Goal: Task Accomplishment & Management: Use online tool/utility

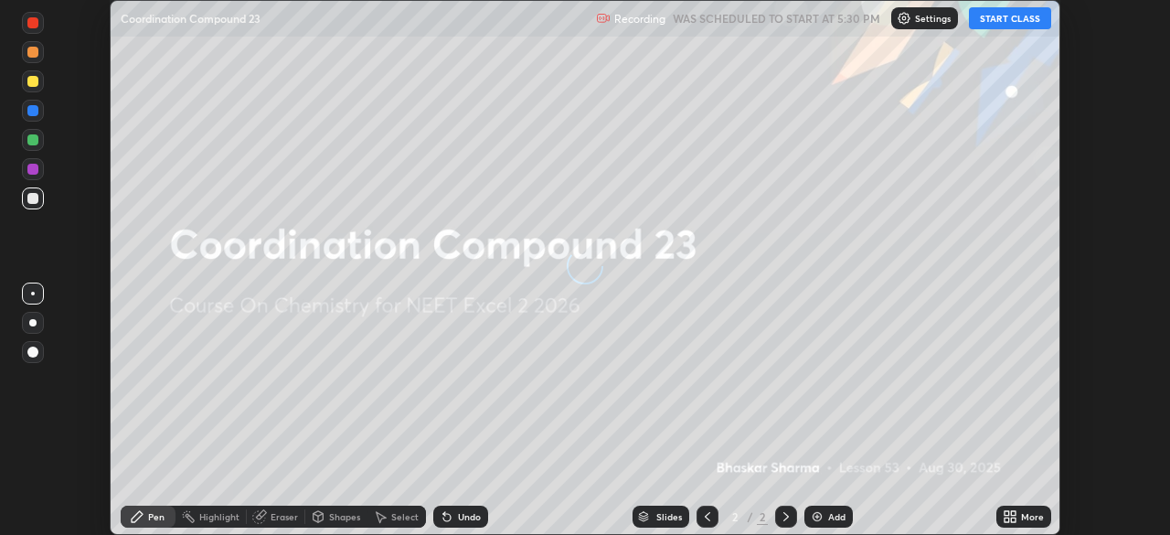
scroll to position [535, 1169]
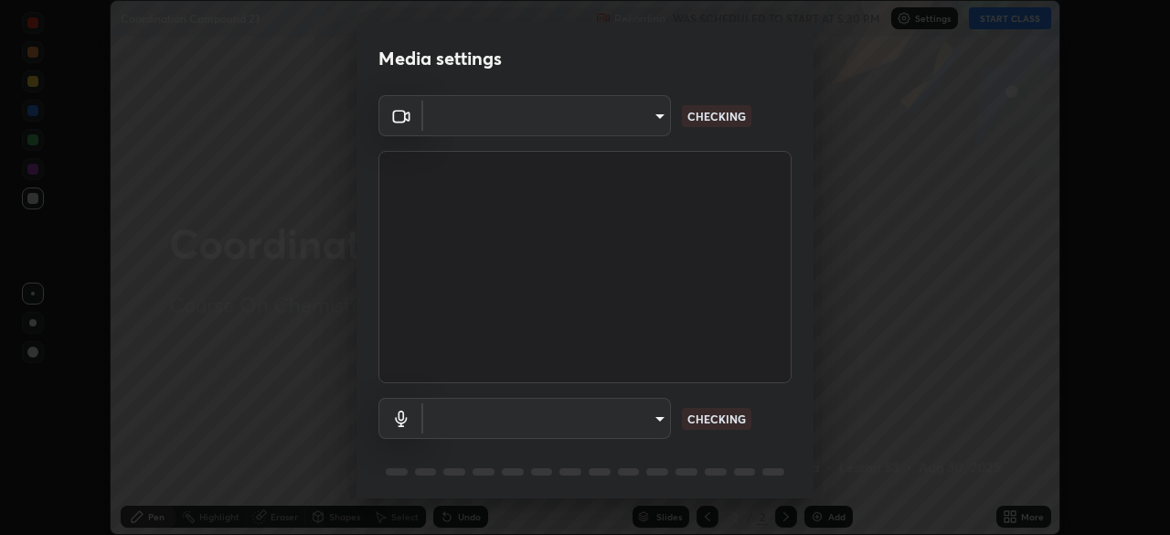
type input "8428e2be8a3e3f13974341e33778a08111258fb38798500ded61d344a6a8a77e"
click at [466, 420] on body "Erase all Coordination Compound 23 Recording WAS SCHEDULED TO START AT 5:30 PM …" at bounding box center [585, 267] width 1170 height 535
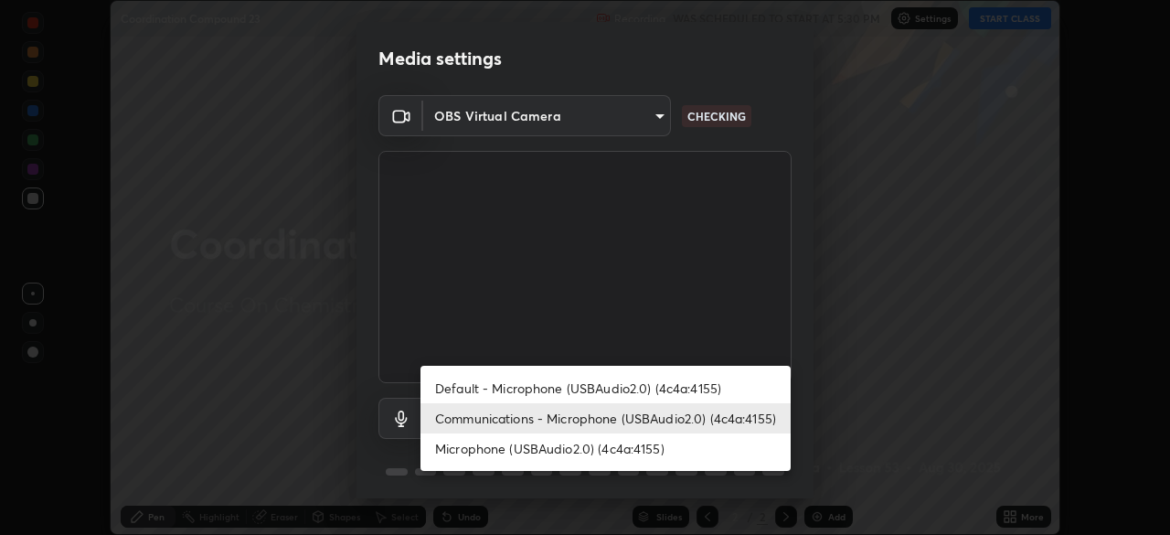
click at [459, 392] on li "Default - Microphone (USBAudio2.0) (4c4a:4155)" at bounding box center [605, 388] width 370 height 30
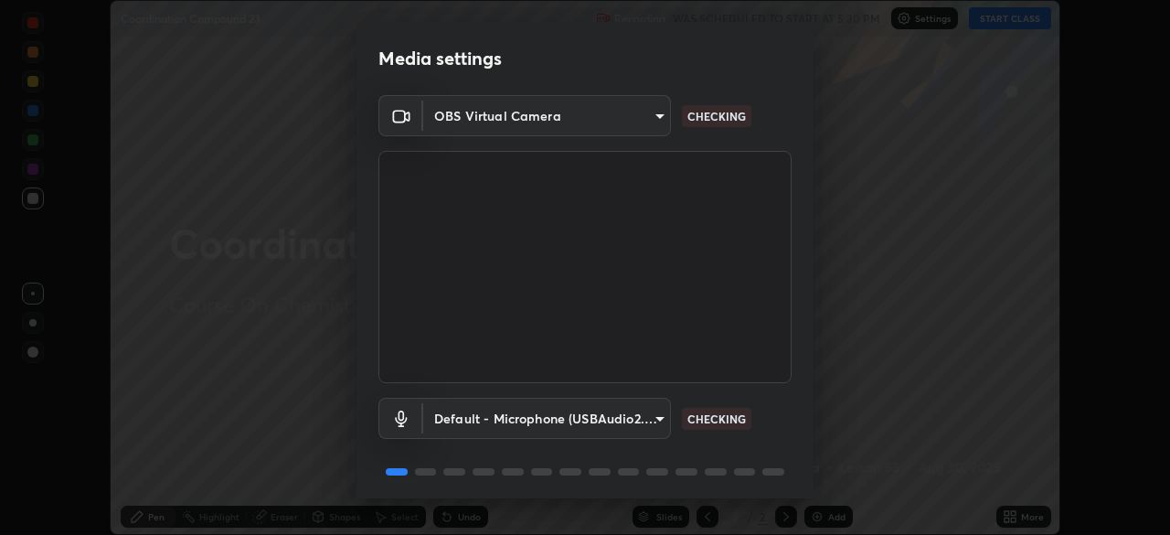
click at [465, 413] on body "Erase all Coordination Compound 23 Recording WAS SCHEDULED TO START AT 5:30 PM …" at bounding box center [585, 267] width 1170 height 535
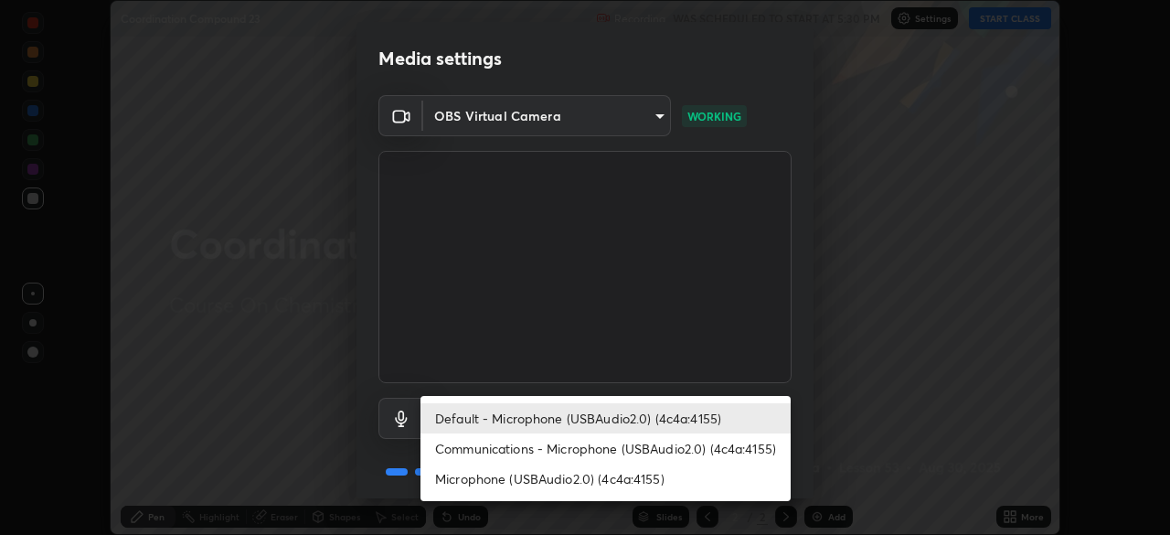
click at [472, 446] on li "Communications - Microphone (USBAudio2.0) (4c4a:4155)" at bounding box center [605, 448] width 370 height 30
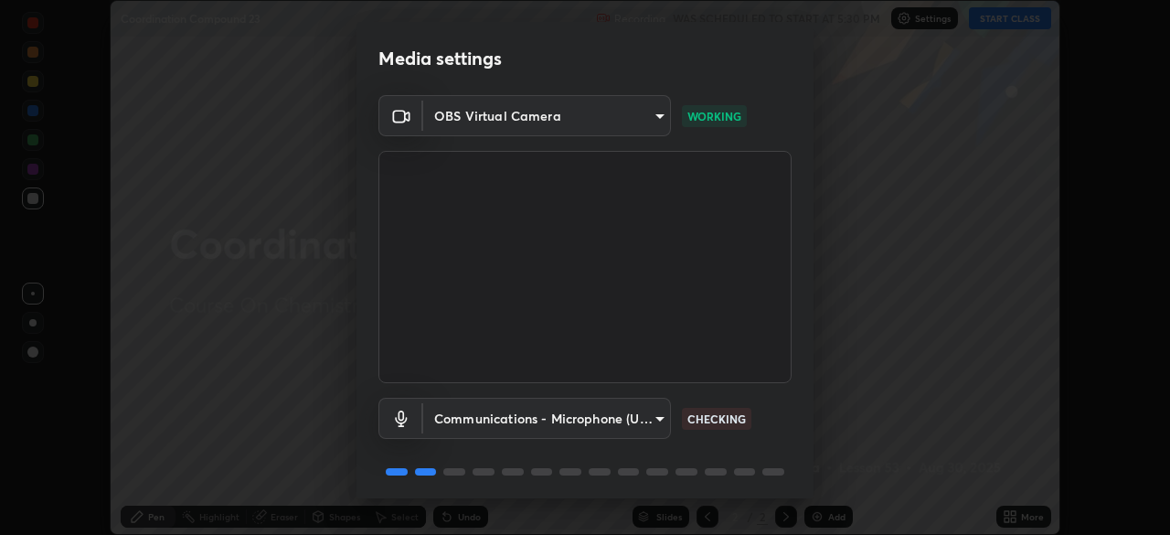
type input "communications"
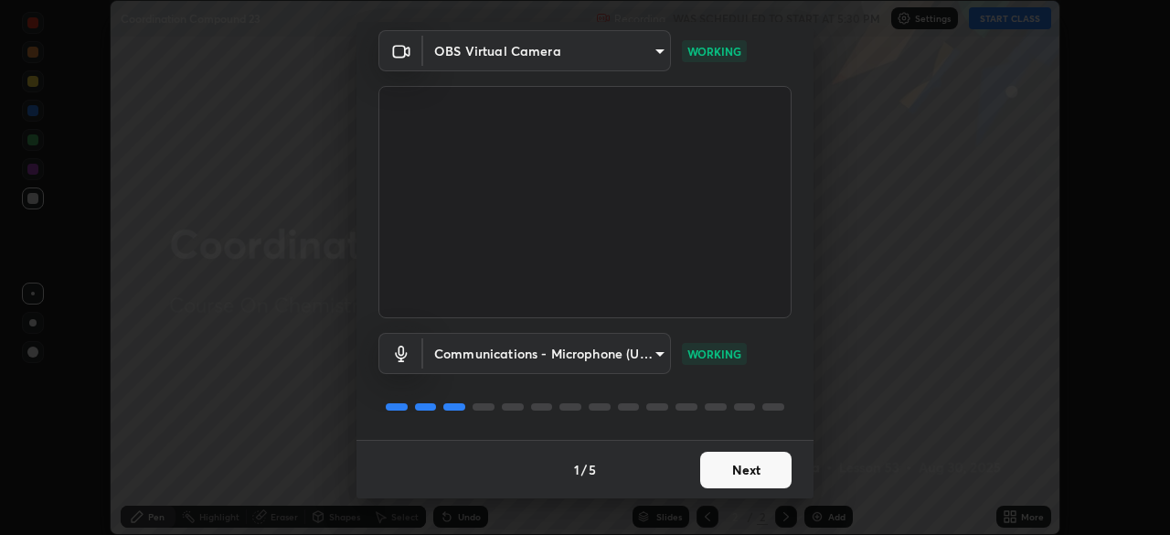
click at [746, 474] on button "Next" at bounding box center [745, 469] width 91 height 37
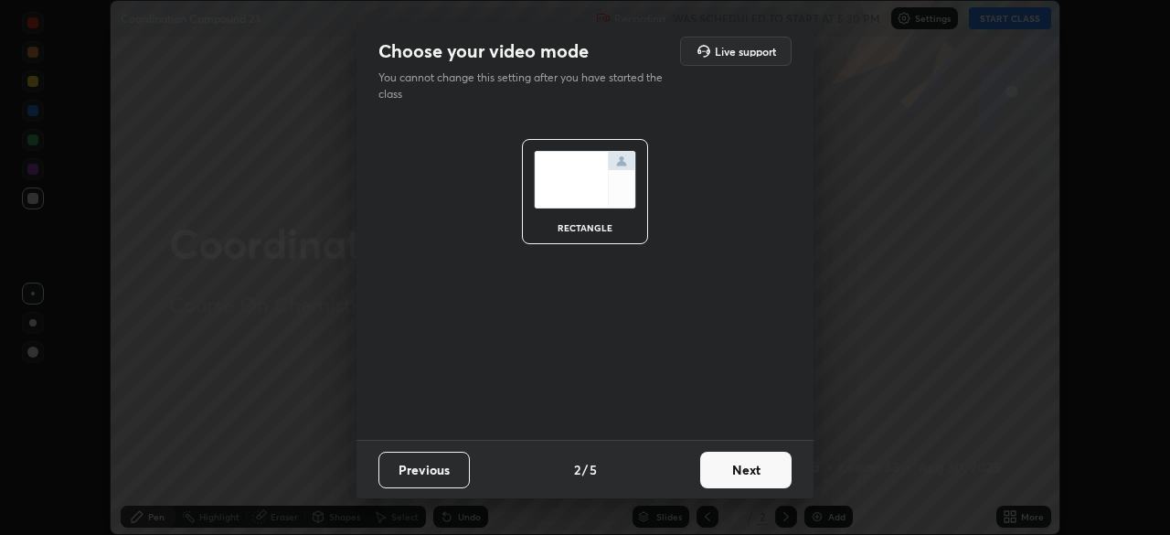
click at [743, 471] on button "Next" at bounding box center [745, 469] width 91 height 37
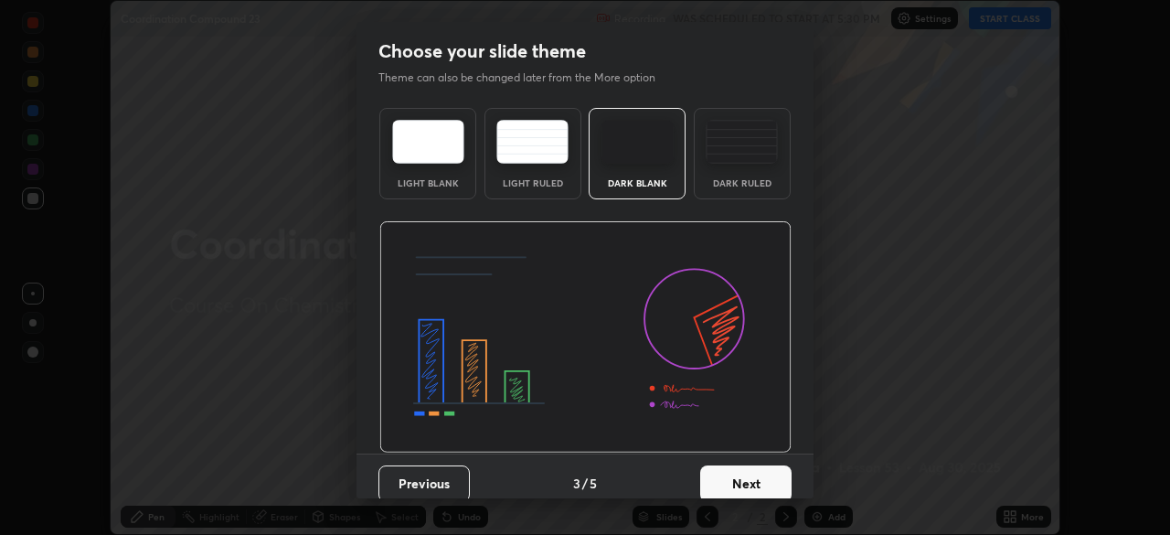
click at [746, 482] on button "Next" at bounding box center [745, 483] width 91 height 37
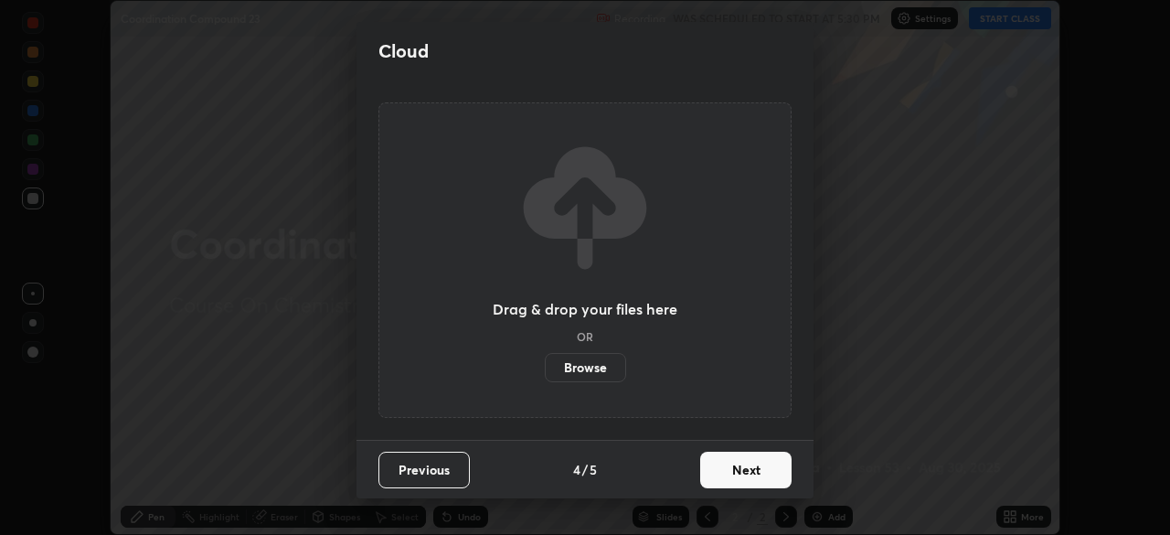
click at [750, 473] on button "Next" at bounding box center [745, 469] width 91 height 37
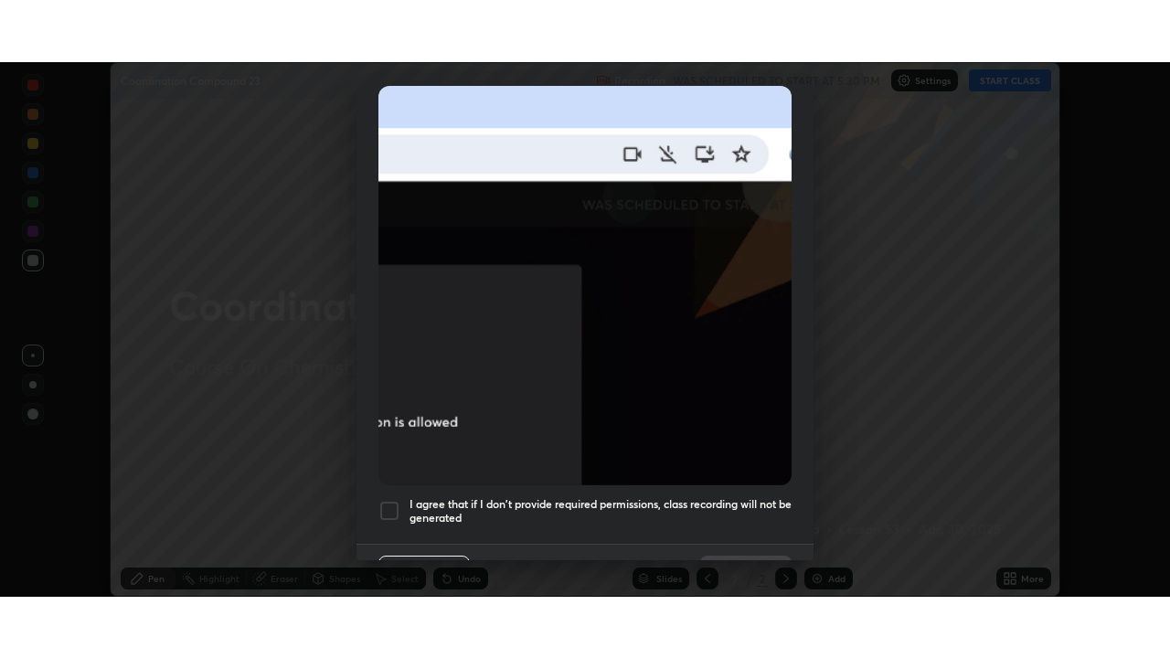
scroll to position [438, 0]
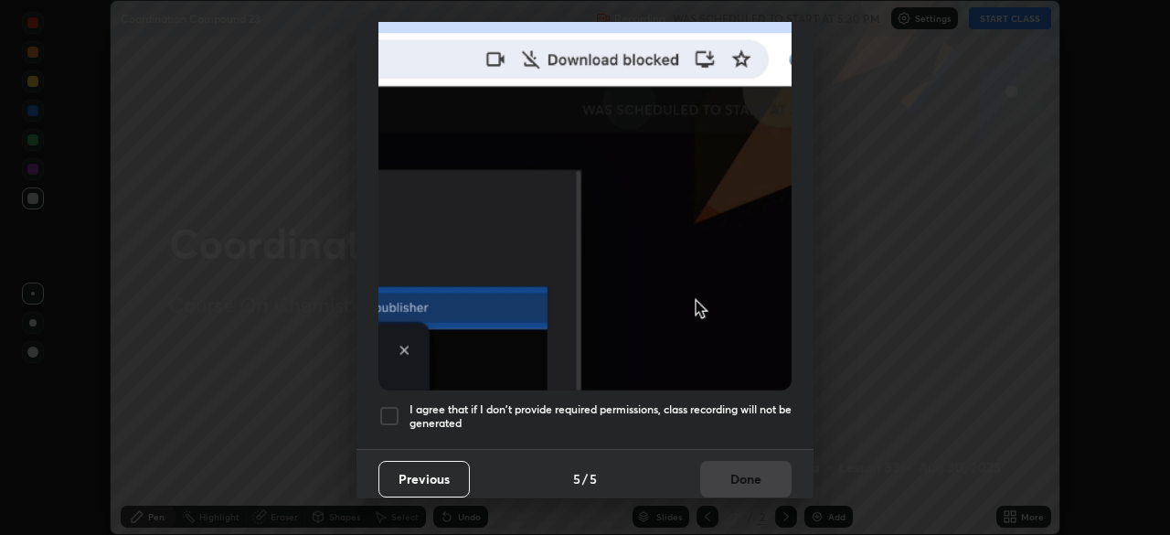
click at [393, 405] on div at bounding box center [389, 416] width 22 height 22
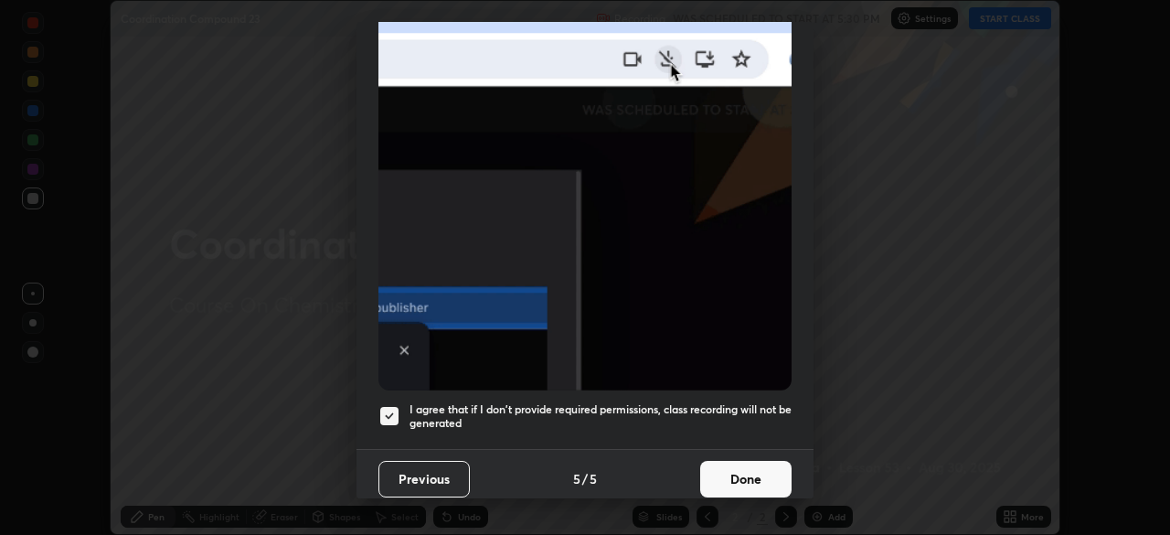
click at [738, 469] on button "Done" at bounding box center [745, 479] width 91 height 37
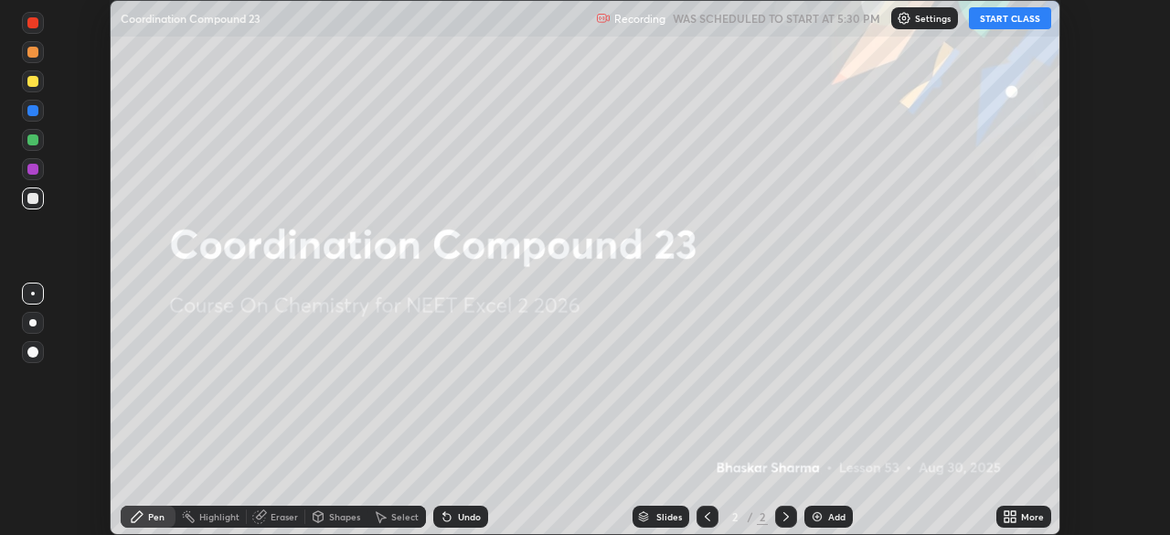
click at [838, 514] on div "Add" at bounding box center [836, 516] width 17 height 9
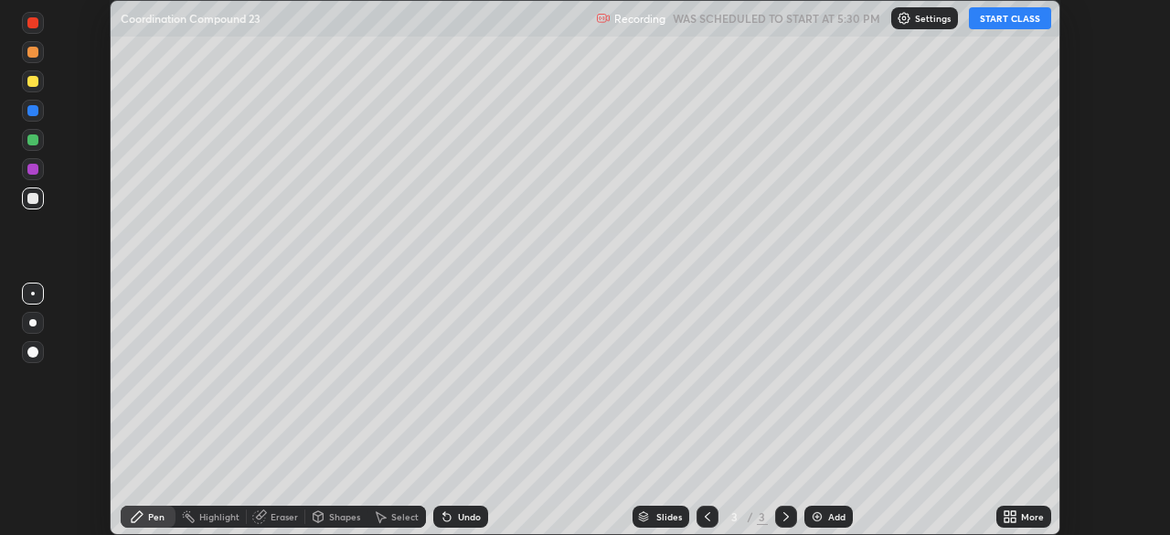
click at [1026, 512] on div "More" at bounding box center [1032, 516] width 23 height 9
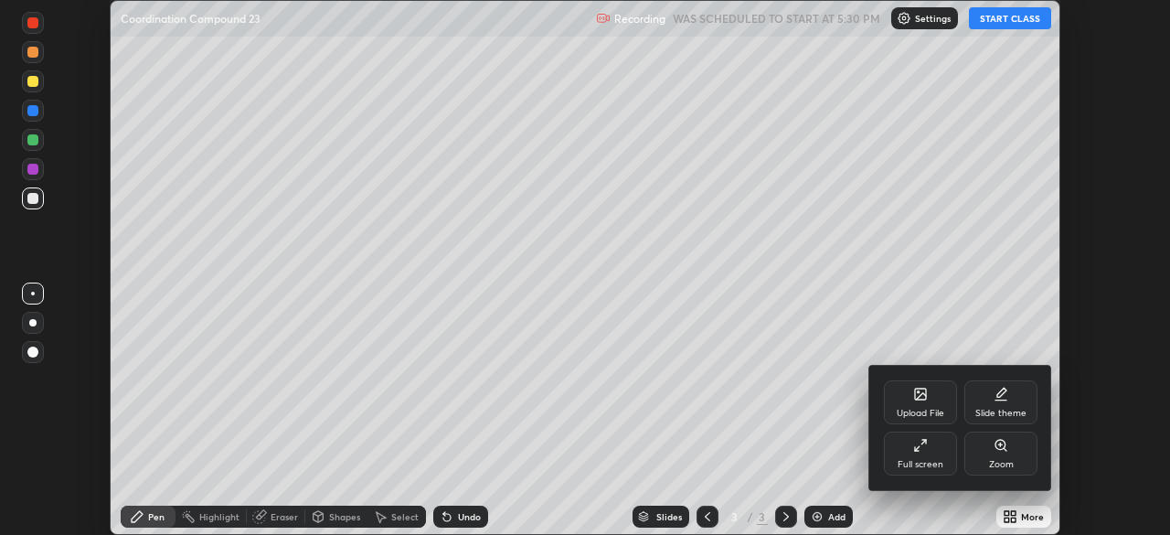
click at [916, 443] on icon at bounding box center [920, 445] width 15 height 15
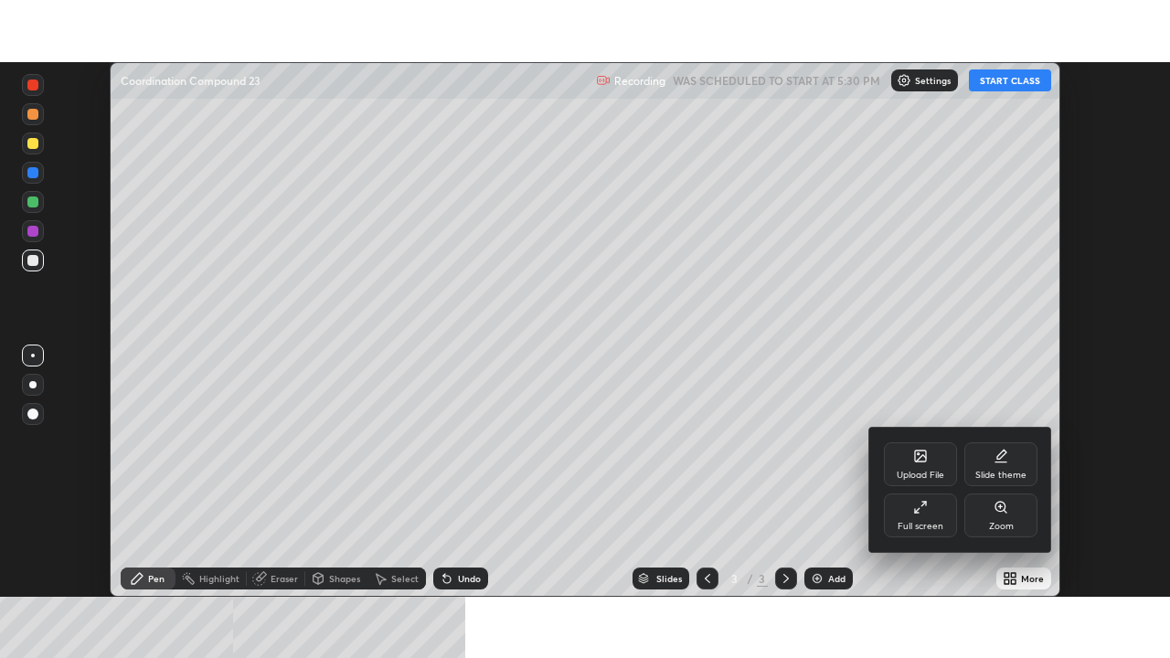
scroll to position [658, 1170]
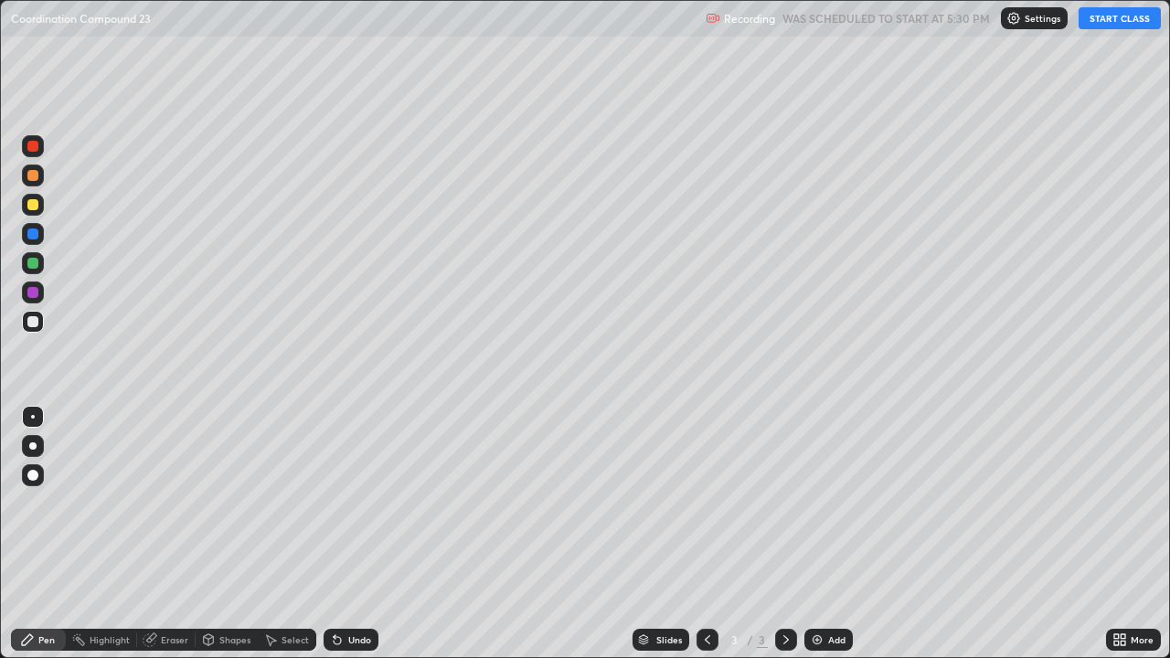
click at [1105, 24] on button "START CLASS" at bounding box center [1119, 18] width 82 height 22
click at [34, 207] on div at bounding box center [32, 204] width 11 height 11
click at [31, 323] on div at bounding box center [32, 321] width 11 height 11
click at [32, 208] on div at bounding box center [32, 204] width 11 height 11
click at [34, 324] on div at bounding box center [32, 321] width 11 height 11
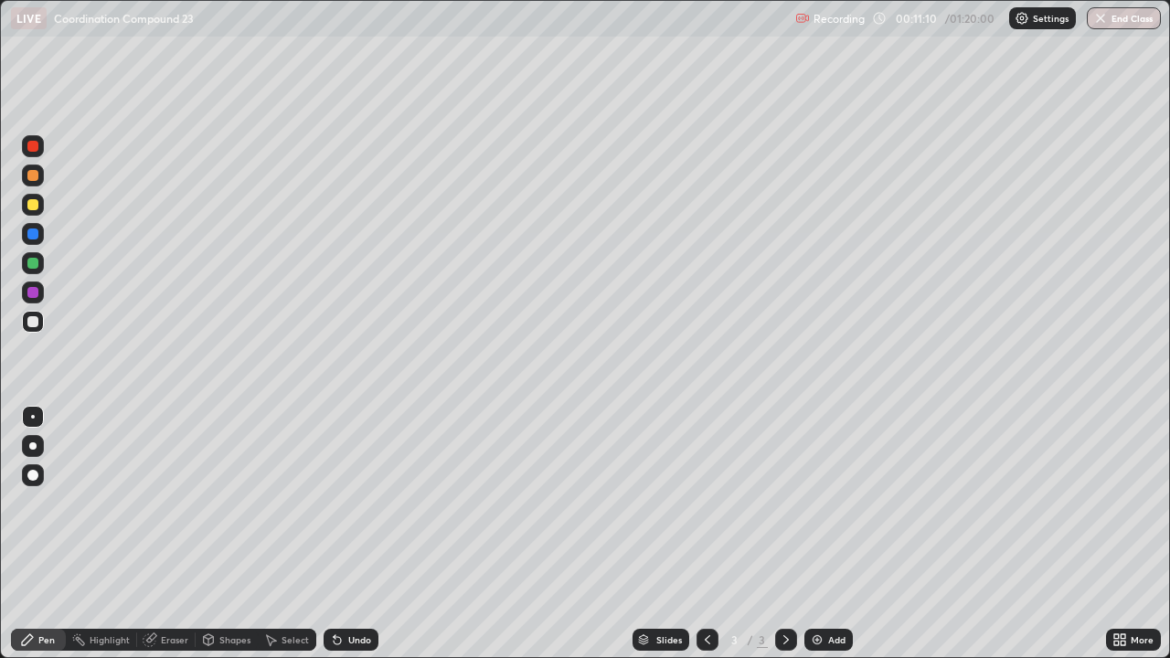
click at [784, 534] on icon at bounding box center [786, 639] width 15 height 15
click at [836, 534] on div "Add" at bounding box center [836, 639] width 17 height 9
click at [34, 234] on div at bounding box center [32, 233] width 11 height 11
click at [37, 209] on div at bounding box center [32, 204] width 11 height 11
click at [35, 322] on div at bounding box center [32, 321] width 11 height 11
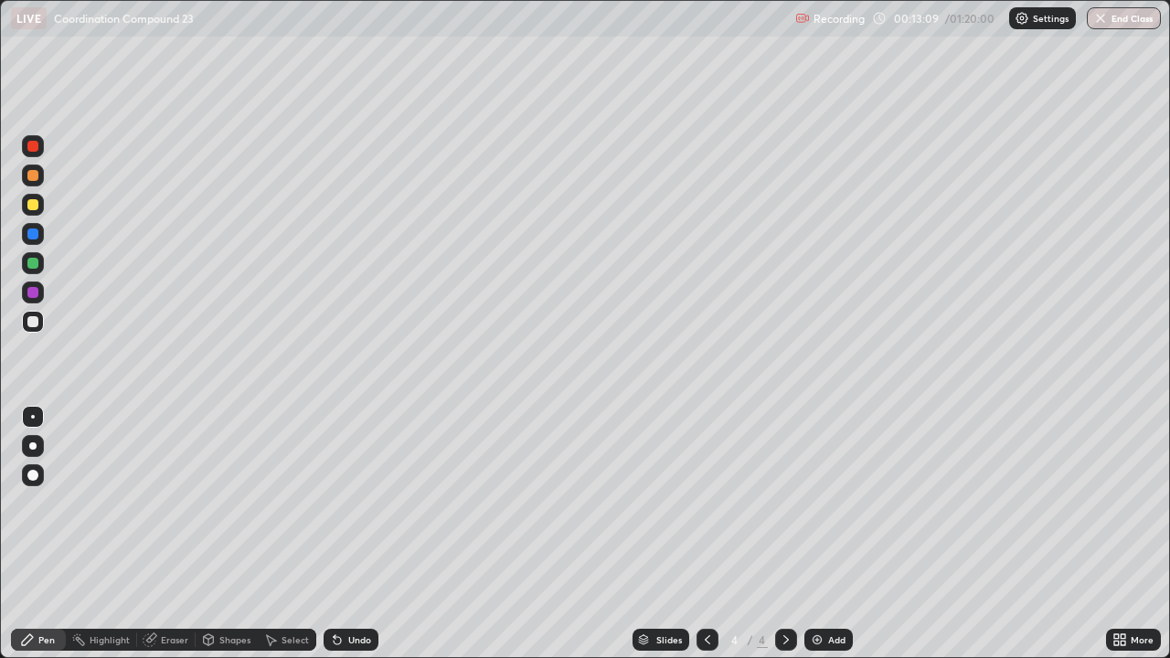
click at [34, 206] on div at bounding box center [32, 204] width 11 height 11
click at [706, 534] on icon at bounding box center [707, 639] width 15 height 15
click at [781, 534] on icon at bounding box center [786, 639] width 15 height 15
click at [834, 534] on div "Add" at bounding box center [836, 639] width 17 height 9
click at [39, 323] on div at bounding box center [33, 322] width 22 height 22
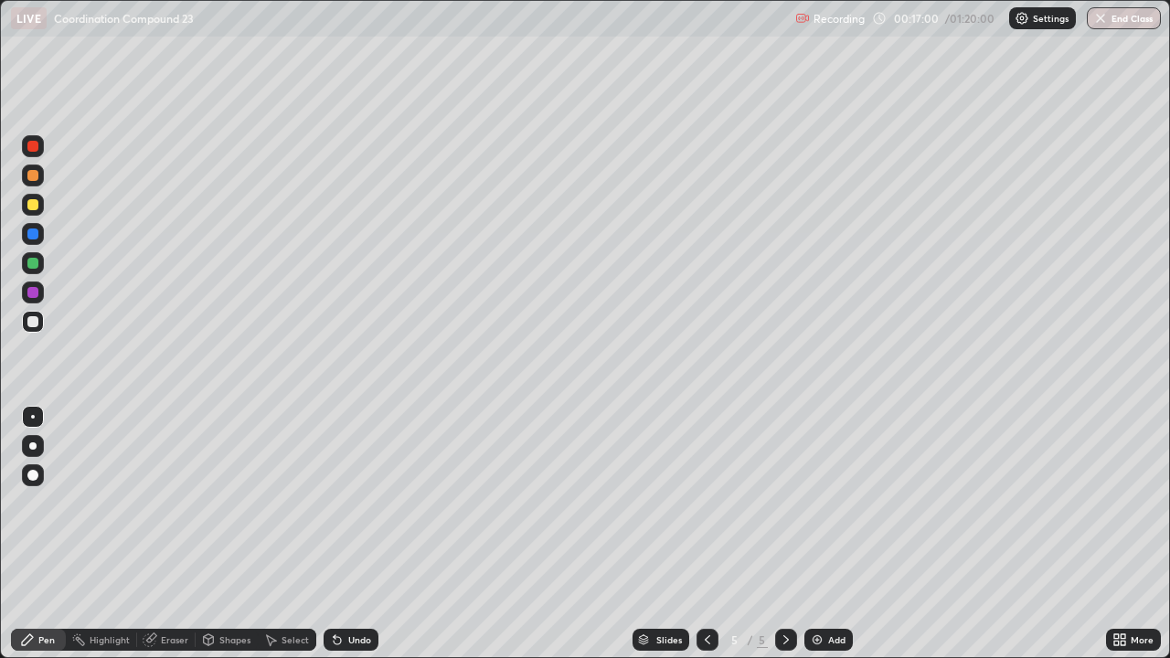
click at [35, 203] on div at bounding box center [32, 204] width 11 height 11
click at [354, 534] on div "Undo" at bounding box center [359, 639] width 23 height 9
click at [359, 534] on div "Undo" at bounding box center [359, 639] width 23 height 9
click at [360, 534] on div "Undo" at bounding box center [359, 639] width 23 height 9
click at [361, 534] on div "Undo" at bounding box center [359, 639] width 23 height 9
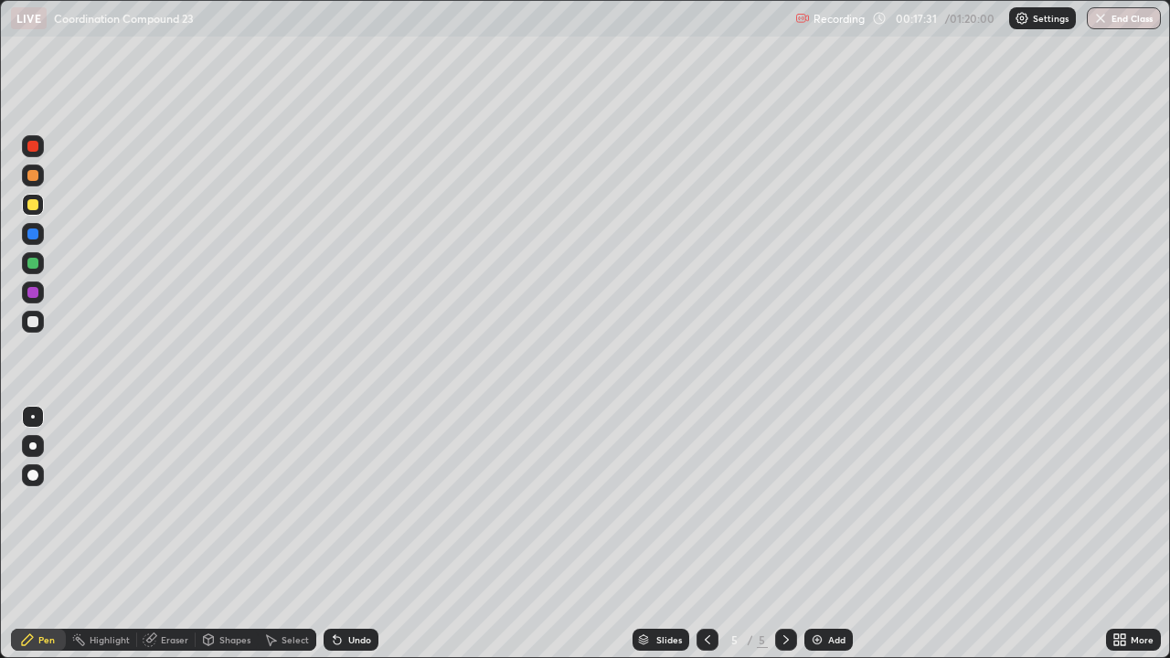
click at [356, 534] on div "Undo" at bounding box center [359, 639] width 23 height 9
click at [32, 324] on div at bounding box center [32, 321] width 11 height 11
click at [367, 534] on div "Undo" at bounding box center [359, 639] width 23 height 9
click at [366, 534] on div "Undo" at bounding box center [359, 639] width 23 height 9
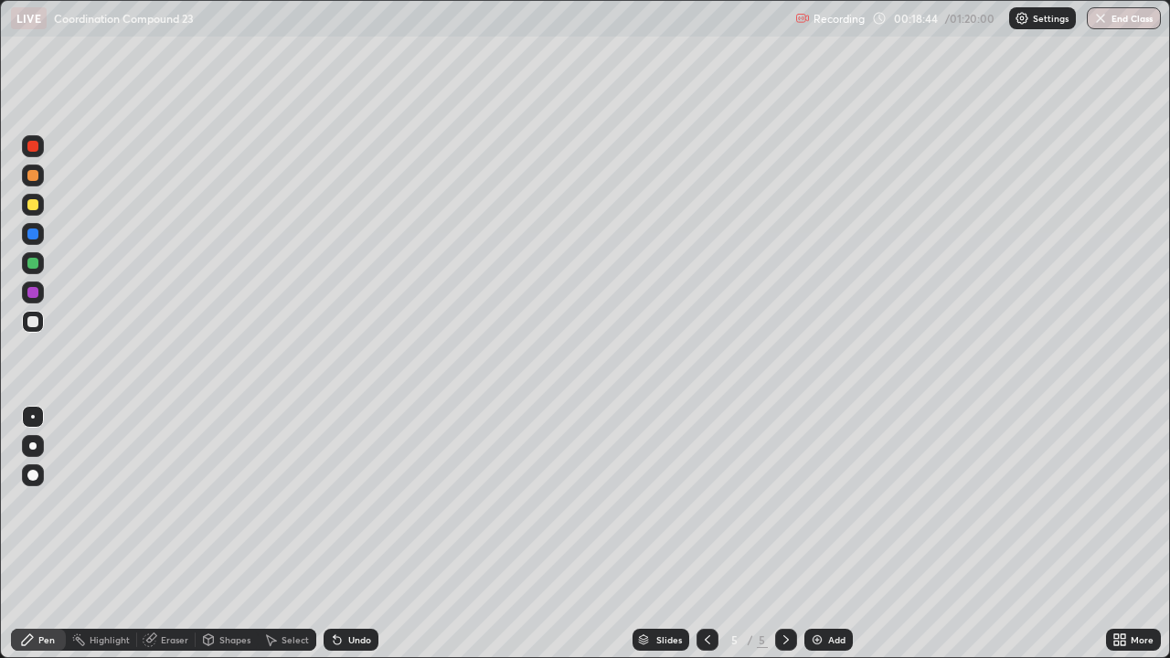
click at [696, 534] on div at bounding box center [707, 640] width 22 height 22
click at [784, 534] on icon at bounding box center [786, 639] width 15 height 15
click at [781, 534] on icon at bounding box center [786, 639] width 15 height 15
click at [784, 534] on icon at bounding box center [786, 639] width 15 height 15
click at [832, 534] on div "Add" at bounding box center [836, 639] width 17 height 9
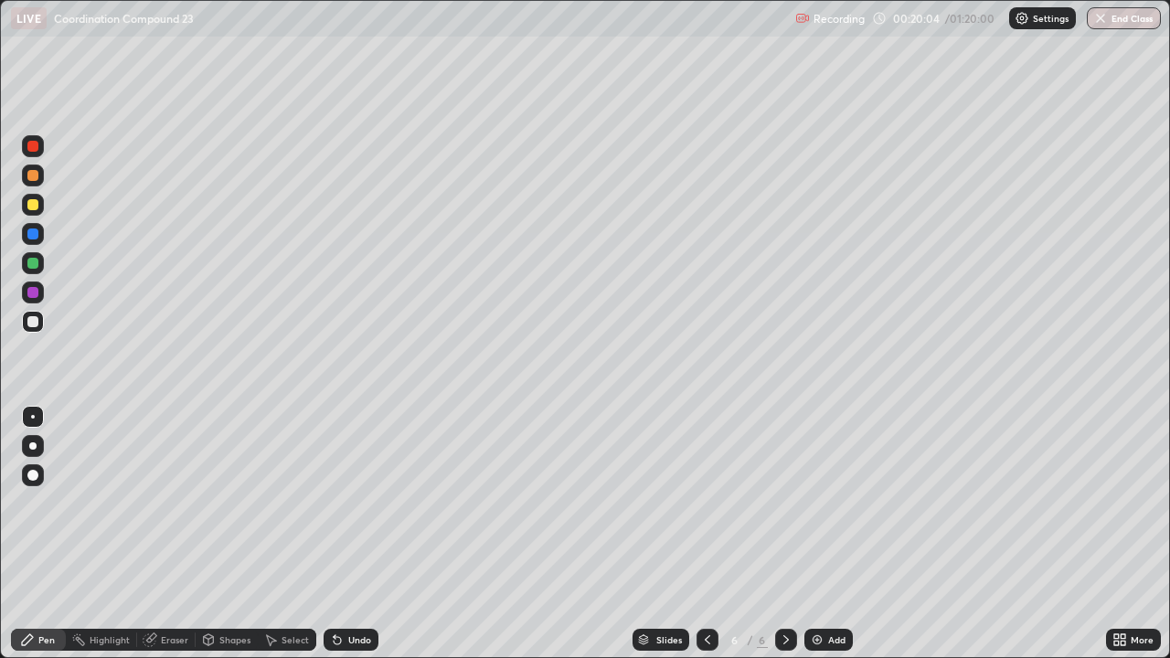
click at [784, 534] on icon at bounding box center [786, 639] width 15 height 15
click at [834, 534] on div "Add" at bounding box center [836, 639] width 17 height 9
click at [707, 534] on icon at bounding box center [707, 639] width 15 height 15
click at [35, 207] on div at bounding box center [32, 204] width 11 height 11
click at [175, 534] on div "Eraser" at bounding box center [174, 639] width 27 height 9
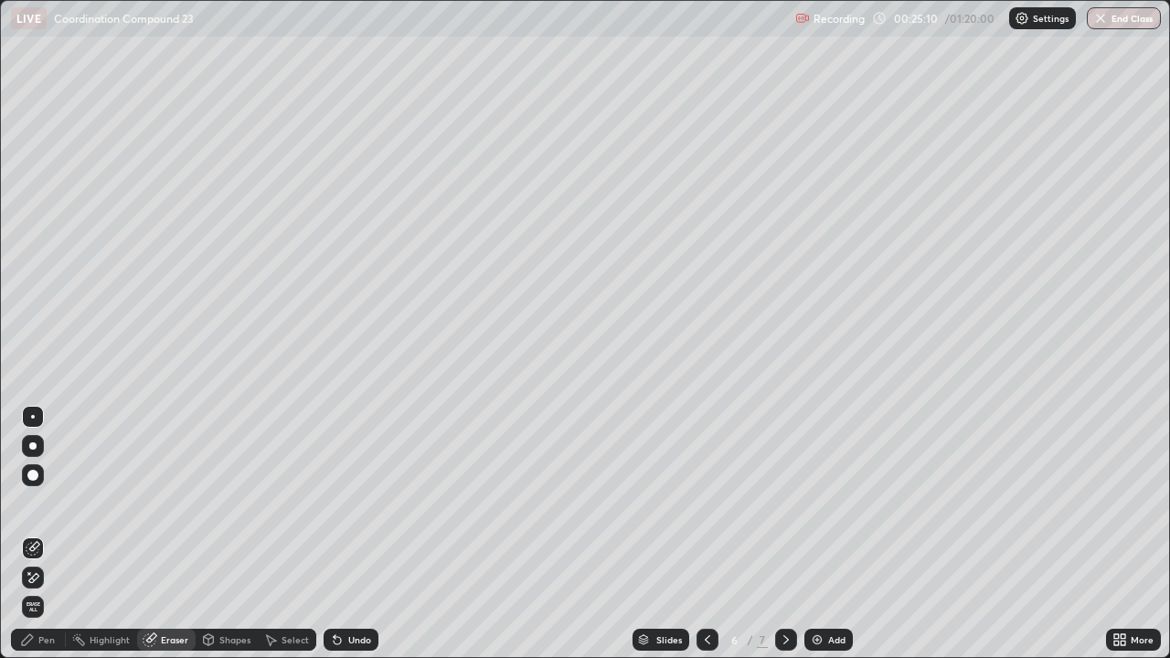
click at [53, 534] on div "Pen" at bounding box center [46, 639] width 16 height 9
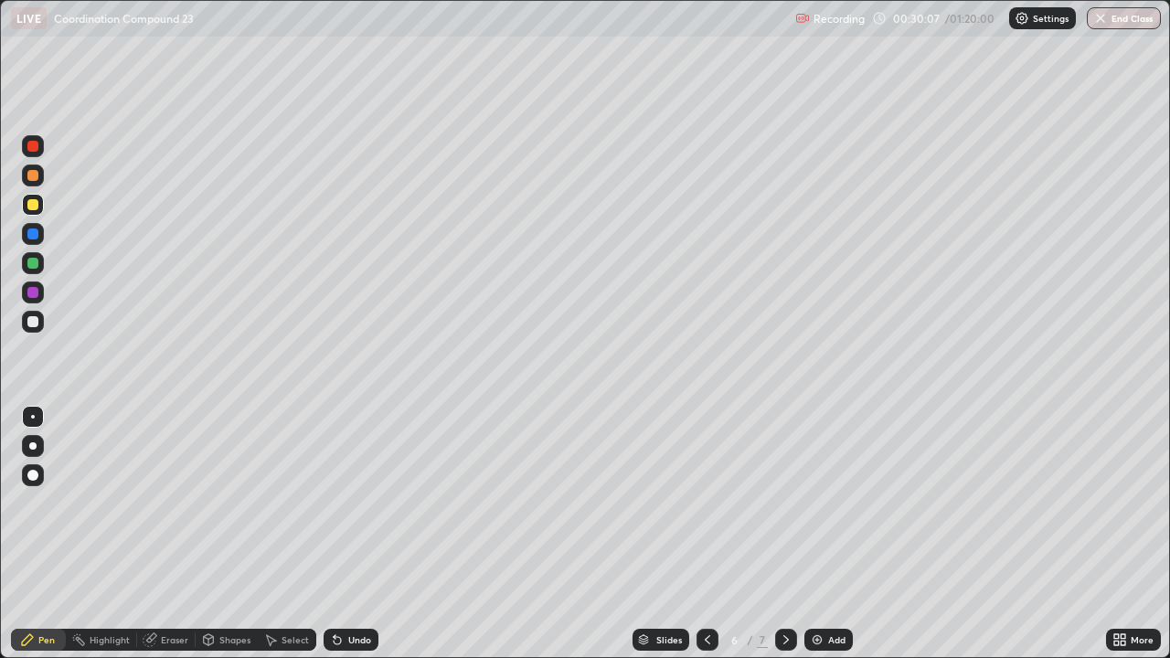
click at [354, 534] on div "Undo" at bounding box center [359, 639] width 23 height 9
click at [360, 534] on div "Undo" at bounding box center [359, 639] width 23 height 9
click at [362, 534] on div "Undo" at bounding box center [359, 639] width 23 height 9
click at [364, 534] on div "Undo" at bounding box center [359, 639] width 23 height 9
click at [364, 534] on div "Undo" at bounding box center [351, 640] width 55 height 22
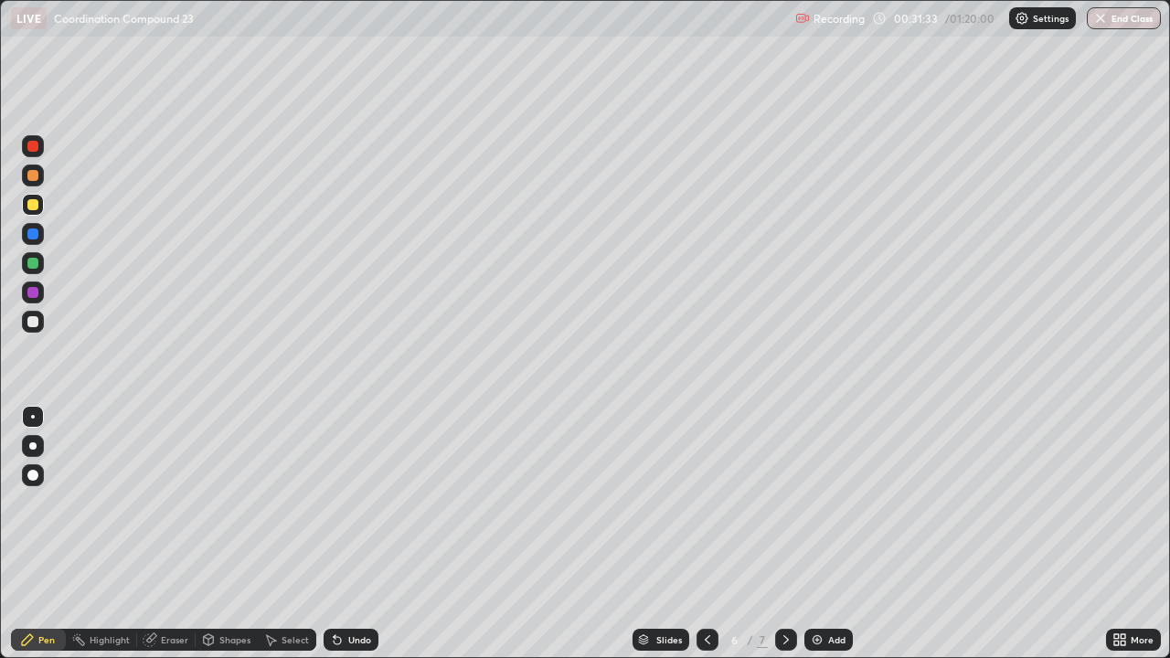
click at [361, 534] on div "Undo" at bounding box center [351, 640] width 55 height 22
click at [362, 534] on div "Undo" at bounding box center [359, 639] width 23 height 9
click at [788, 534] on icon at bounding box center [786, 639] width 15 height 15
click at [32, 320] on div at bounding box center [32, 321] width 11 height 11
click at [706, 534] on icon at bounding box center [707, 639] width 15 height 15
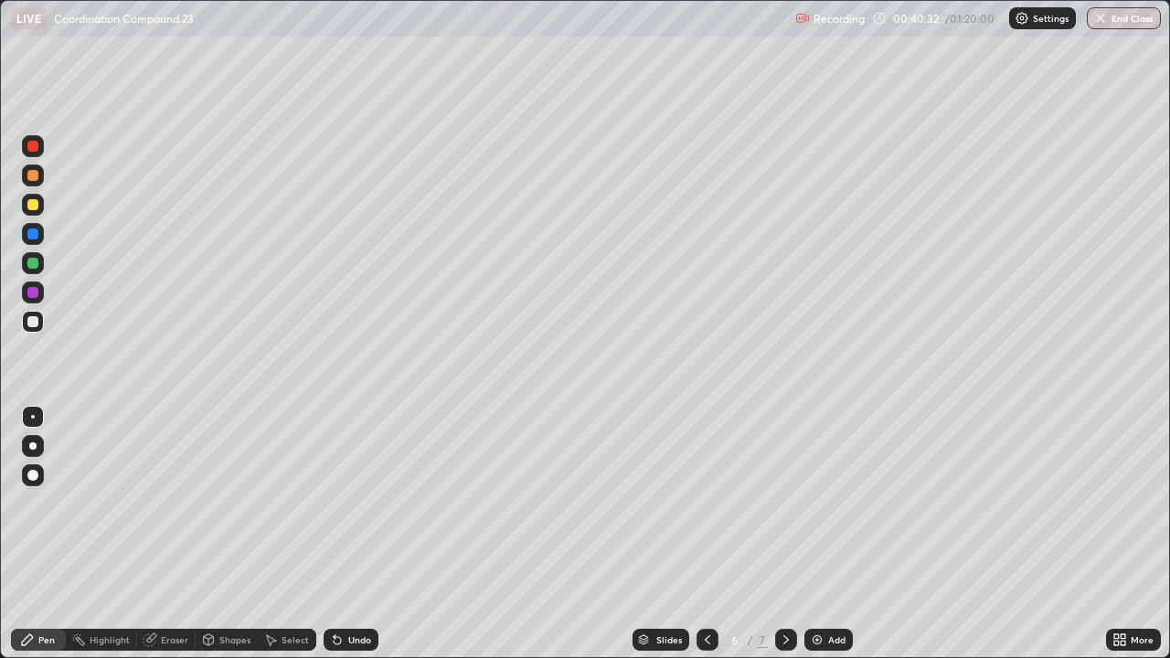
click at [36, 268] on div at bounding box center [32, 263] width 11 height 11
click at [780, 534] on div at bounding box center [786, 640] width 22 height 22
click at [843, 534] on div "Add" at bounding box center [836, 639] width 17 height 9
click at [35, 211] on div at bounding box center [33, 205] width 22 height 22
click at [836, 534] on div "Add" at bounding box center [836, 639] width 17 height 9
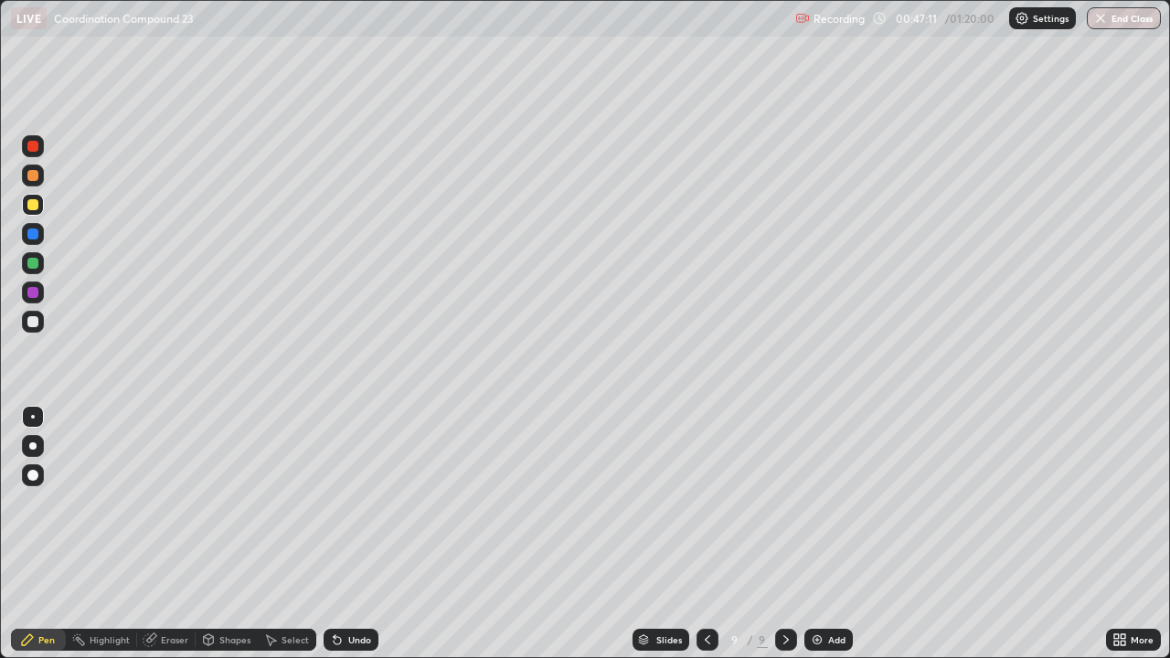
click at [706, 534] on icon at bounding box center [707, 639] width 15 height 15
click at [705, 534] on icon at bounding box center [707, 639] width 5 height 9
click at [706, 534] on icon at bounding box center [707, 639] width 15 height 15
click at [783, 534] on icon at bounding box center [786, 639] width 15 height 15
click at [784, 534] on icon at bounding box center [786, 639] width 15 height 15
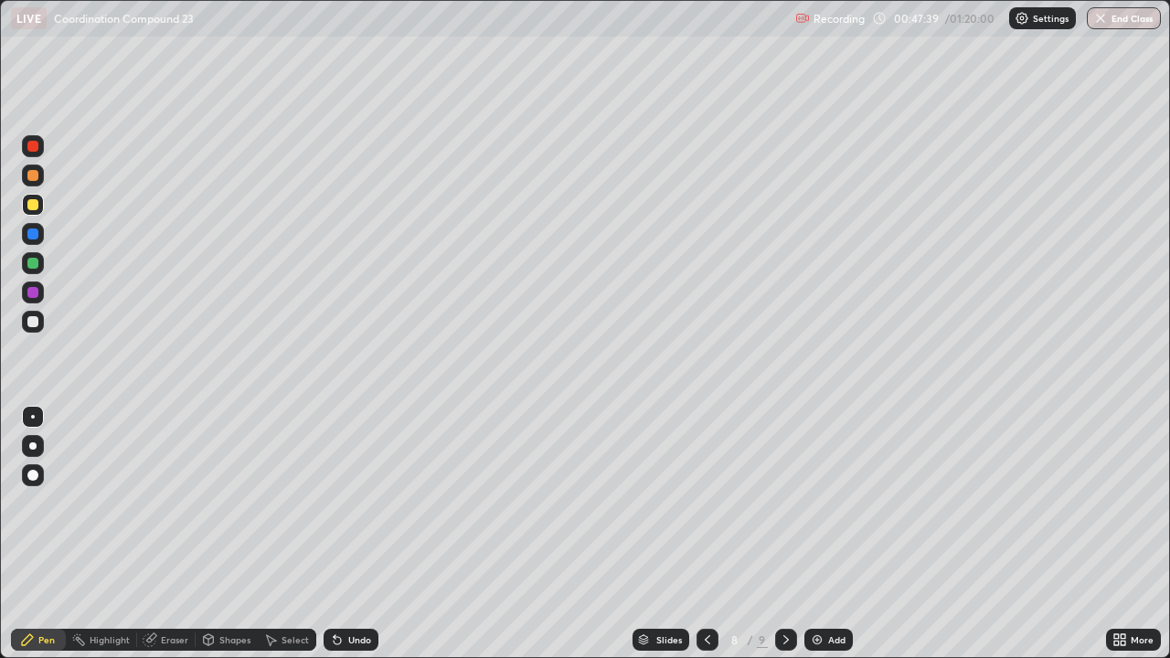
click at [783, 534] on icon at bounding box center [786, 639] width 15 height 15
click at [784, 534] on icon at bounding box center [785, 639] width 5 height 9
click at [33, 324] on div at bounding box center [32, 321] width 11 height 11
click at [37, 204] on div at bounding box center [32, 204] width 11 height 11
click at [706, 534] on icon at bounding box center [707, 639] width 15 height 15
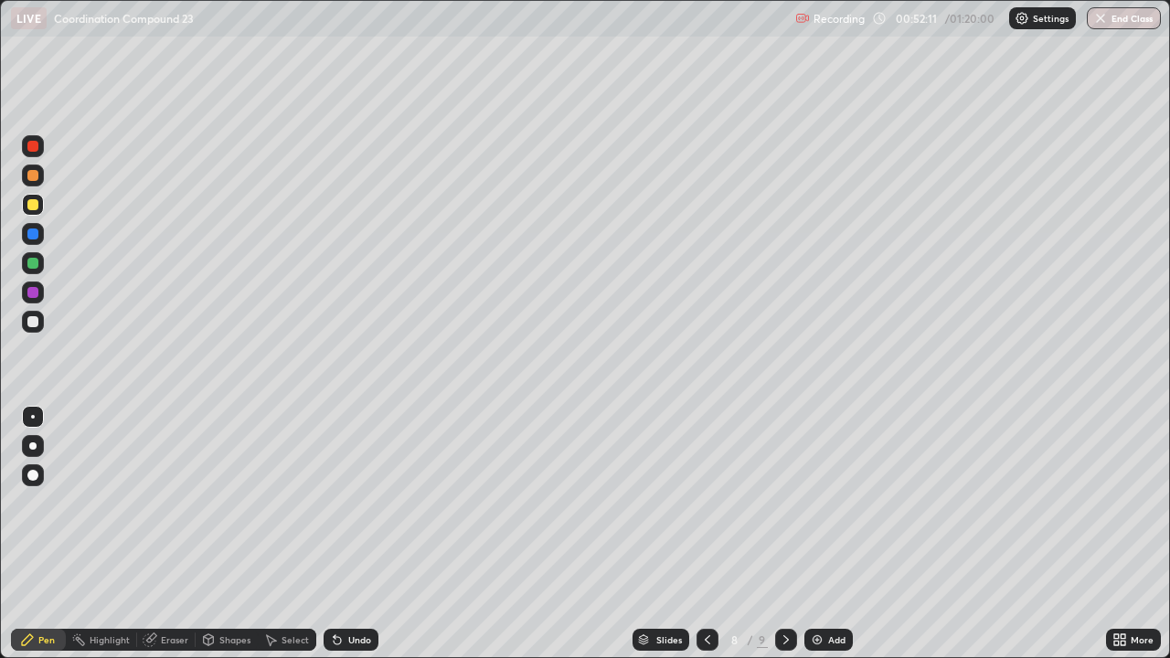
click at [784, 534] on icon at bounding box center [786, 639] width 15 height 15
click at [0, 440] on div "Setting up your live class" at bounding box center [585, 329] width 1170 height 658
click at [175, 534] on div "Eraser" at bounding box center [174, 639] width 27 height 9
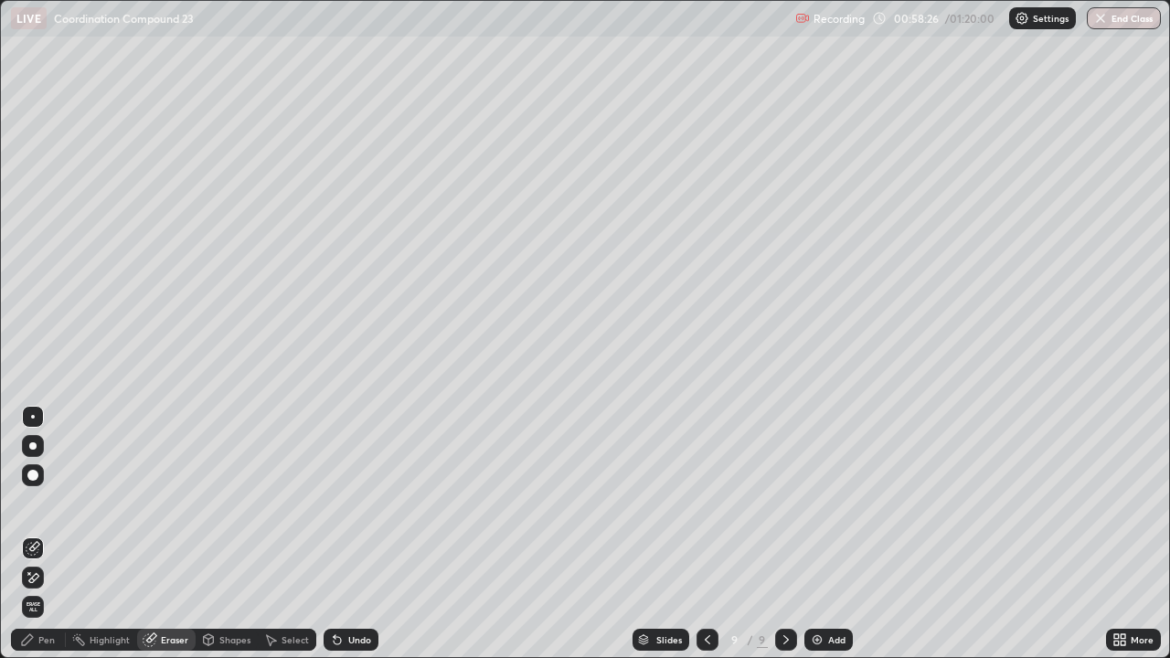
click at [360, 534] on div "Undo" at bounding box center [359, 639] width 23 height 9
click at [56, 534] on div "Pen" at bounding box center [38, 640] width 55 height 22
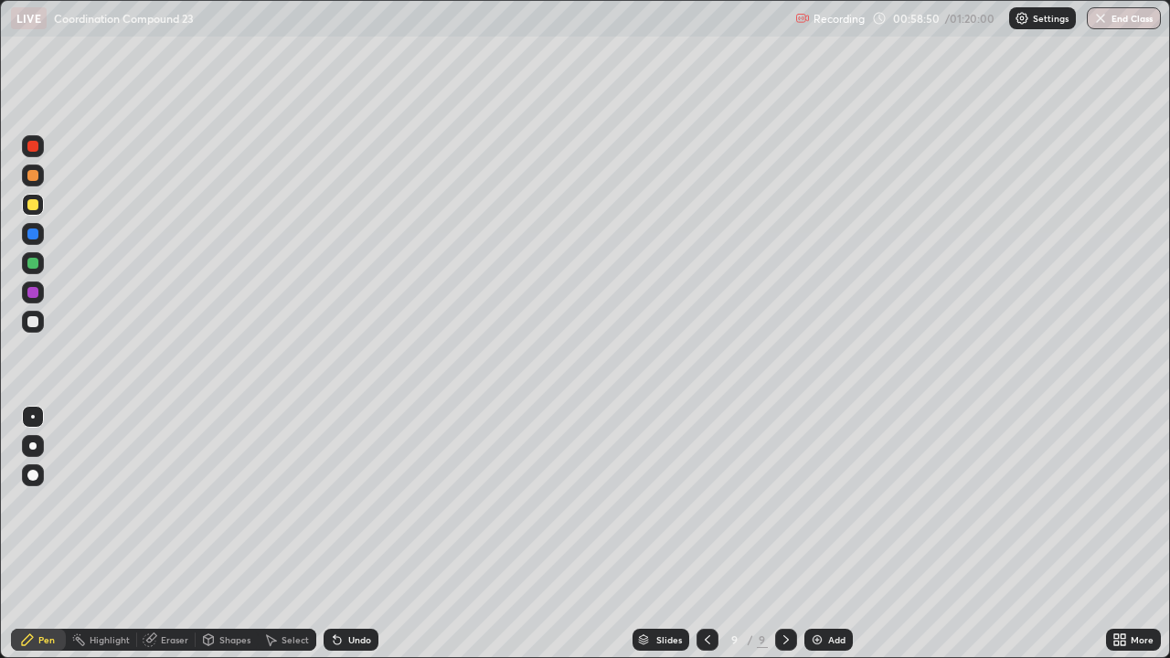
click at [362, 534] on div "Undo" at bounding box center [359, 639] width 23 height 9
click at [361, 534] on div "Undo" at bounding box center [359, 639] width 23 height 9
click at [362, 534] on div "Undo" at bounding box center [359, 639] width 23 height 9
click at [363, 534] on div "Undo" at bounding box center [359, 639] width 23 height 9
click at [784, 534] on icon at bounding box center [786, 639] width 15 height 15
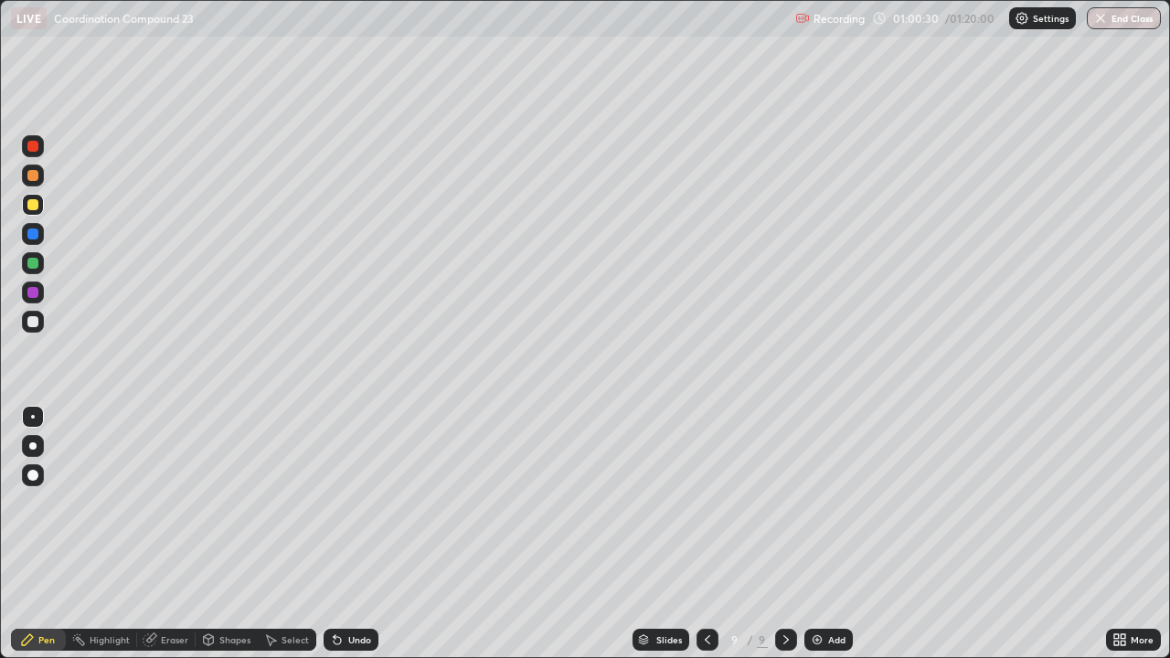
click at [840, 534] on div "Add" at bounding box center [836, 639] width 17 height 9
click at [363, 534] on div "Undo" at bounding box center [359, 639] width 23 height 9
click at [1130, 26] on button "End Class" at bounding box center [1124, 18] width 74 height 22
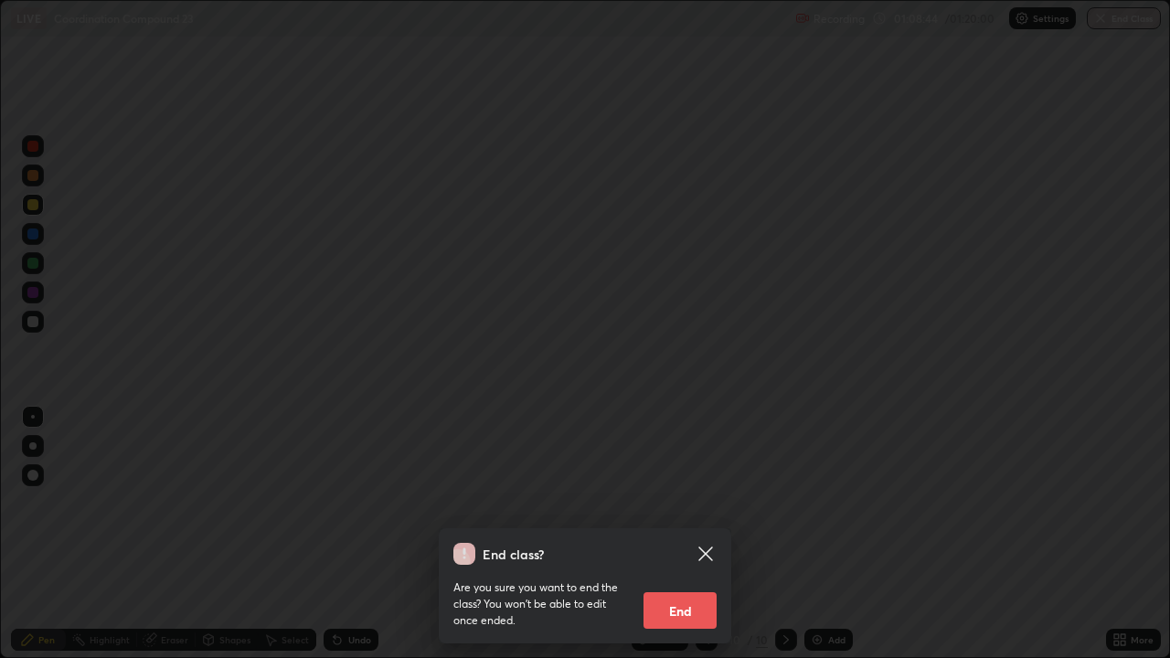
click at [676, 534] on button "End" at bounding box center [679, 610] width 73 height 37
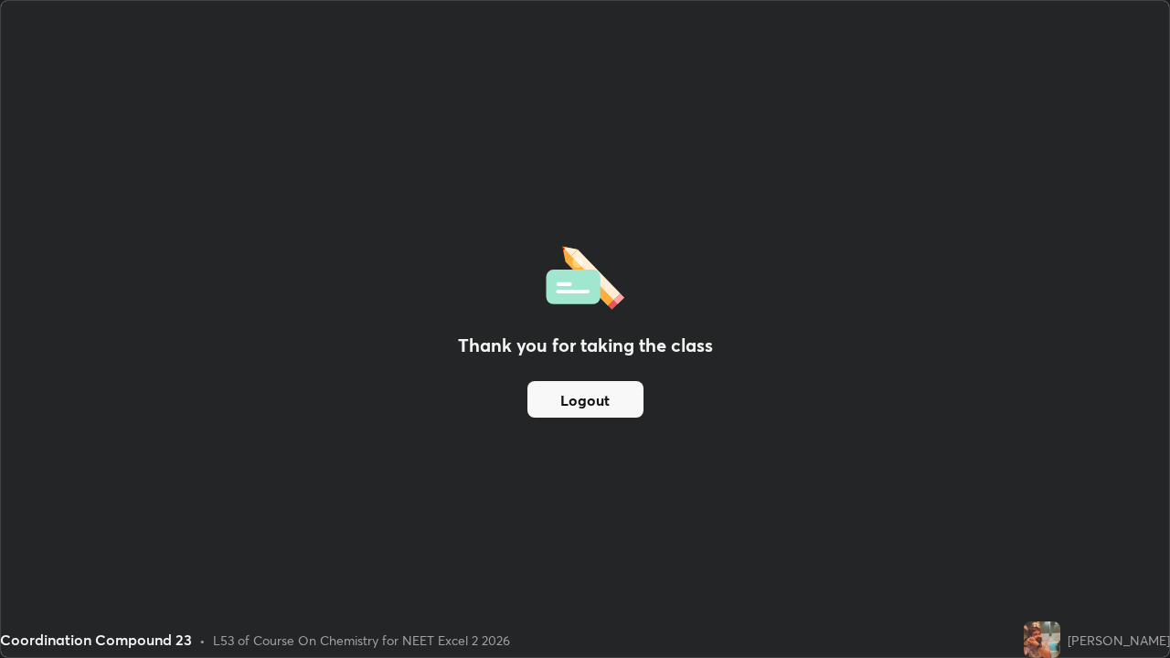
click at [611, 400] on button "Logout" at bounding box center [585, 399] width 116 height 37
